Goal: Navigation & Orientation: Go to known website

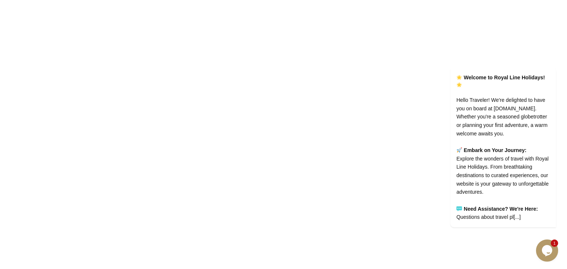
drag, startPoint x: 277, startPoint y: 247, endPoint x: 286, endPoint y: 217, distance: 31.6
click at [278, 236] on html "demo ***** Remember me Forgot password? LOG IN Don't have an account? Register …" at bounding box center [283, 134] width 567 height 269
click at [286, 216] on html "demo ***** Remember me Forgot password? LOG IN Don't have an account? Register …" at bounding box center [283, 134] width 567 height 269
click at [285, 215] on html "demo ***** Remember me Forgot password? LOG IN Don't have an account? Register …" at bounding box center [283, 134] width 567 height 269
